Goal: Find specific page/section: Find specific page/section

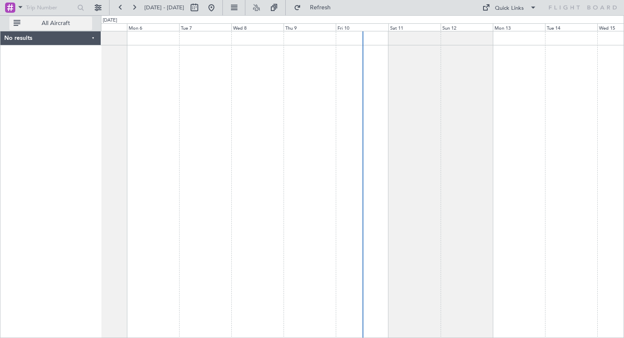
click at [16, 23] on button "All Aircraft" at bounding box center [50, 24] width 83 height 14
click at [53, 26] on span "Only With Activity" at bounding box center [55, 23] width 67 height 6
click at [96, 8] on button at bounding box center [98, 8] width 14 height 14
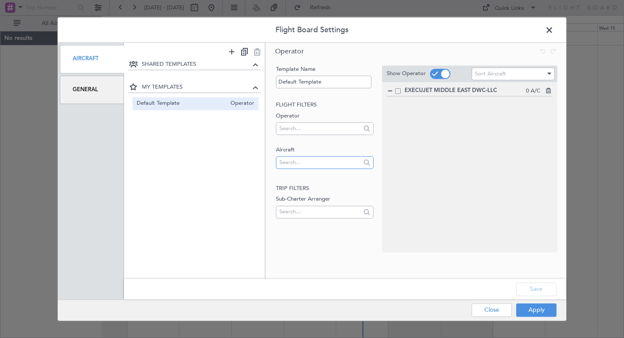
click at [354, 164] on input "text" at bounding box center [319, 162] width 81 height 13
click at [316, 200] on span "T7-XAL" at bounding box center [325, 201] width 84 height 13
click at [540, 291] on button "Save" at bounding box center [536, 290] width 40 height 14
click at [538, 311] on button "Apply" at bounding box center [536, 311] width 40 height 14
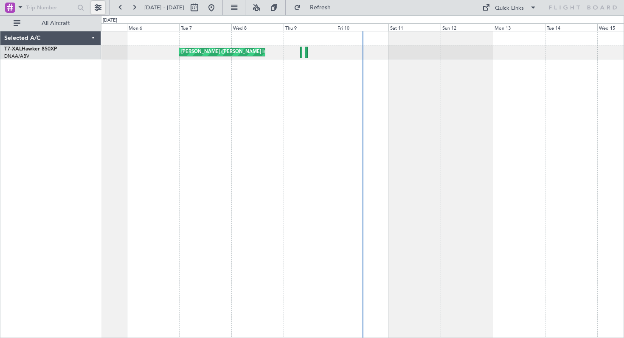
click at [101, 8] on button at bounding box center [98, 8] width 14 height 14
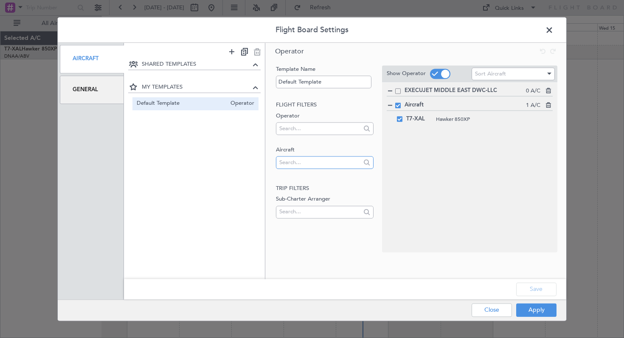
click at [320, 163] on input "text" at bounding box center [319, 162] width 81 height 13
click at [304, 190] on span "T7-NAS" at bounding box center [325, 189] width 84 height 13
click at [342, 132] on input "text" at bounding box center [319, 128] width 81 height 13
type input "t7-xam"
click at [327, 185] on h2 "Trip filters" at bounding box center [324, 189] width 97 height 8
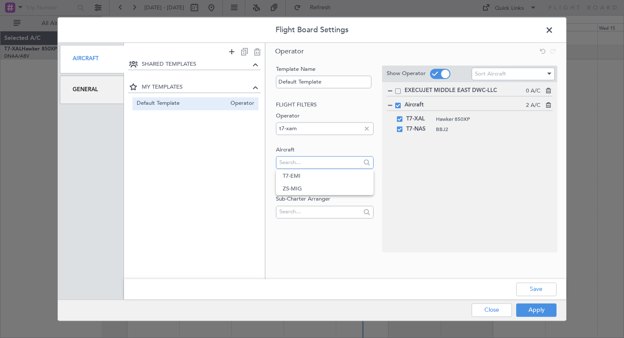
click at [330, 163] on input "text" at bounding box center [319, 162] width 81 height 13
type input "t7-xam"
click at [335, 172] on fb-operator-template-lookups "Flight filters Operator t7-xam Aircraft t7-xam Trip filters Sub-Charter Arranger" at bounding box center [324, 161] width 97 height 120
click at [369, 128] on div at bounding box center [366, 128] width 9 height 9
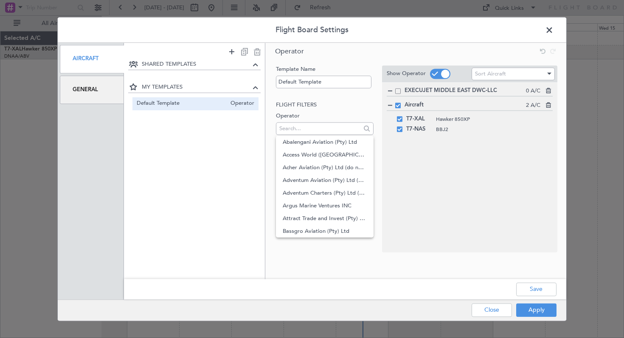
click at [390, 170] on div "EXECUJET MIDDLE EAST DWC-LLC 0 A/C Aircraft 2 A/C T7-XAL Hawker 850XP T7-NAS BB…" at bounding box center [469, 167] width 175 height 170
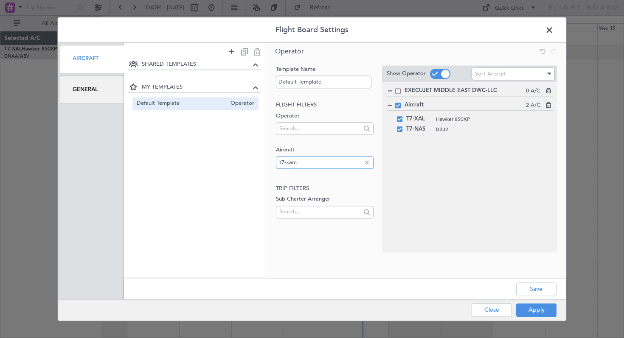
click at [341, 164] on input "t7-xam" at bounding box center [319, 162] width 81 height 13
click at [536, 289] on button "Save" at bounding box center [536, 290] width 40 height 14
click at [541, 313] on button "Apply" at bounding box center [536, 311] width 40 height 14
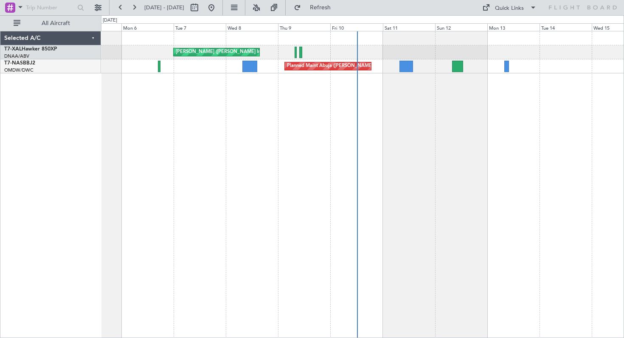
click at [433, 182] on div "[PERSON_NAME] ([PERSON_NAME] Intl) Planned Maint Abuja ([PERSON_NAME] Intl)" at bounding box center [362, 184] width 523 height 307
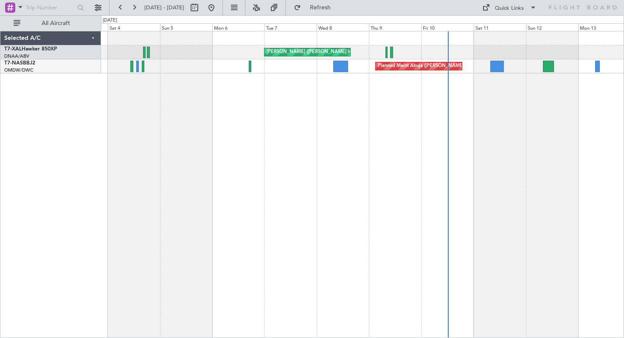
click at [314, 77] on div "[PERSON_NAME] ([PERSON_NAME] Intl) Planned Maint Abuja ([PERSON_NAME] Intl) Unp…" at bounding box center [362, 184] width 523 height 307
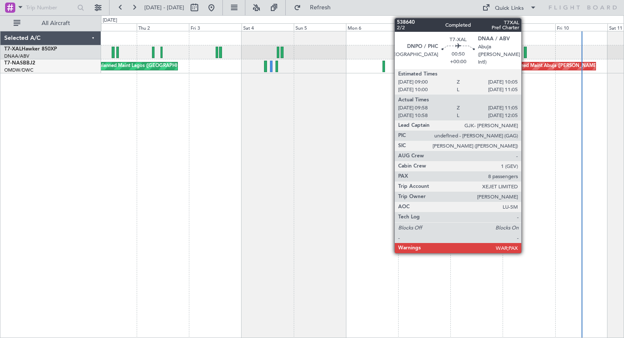
click at [525, 54] on div at bounding box center [525, 52] width 3 height 11
